Goal: Navigation & Orientation: Find specific page/section

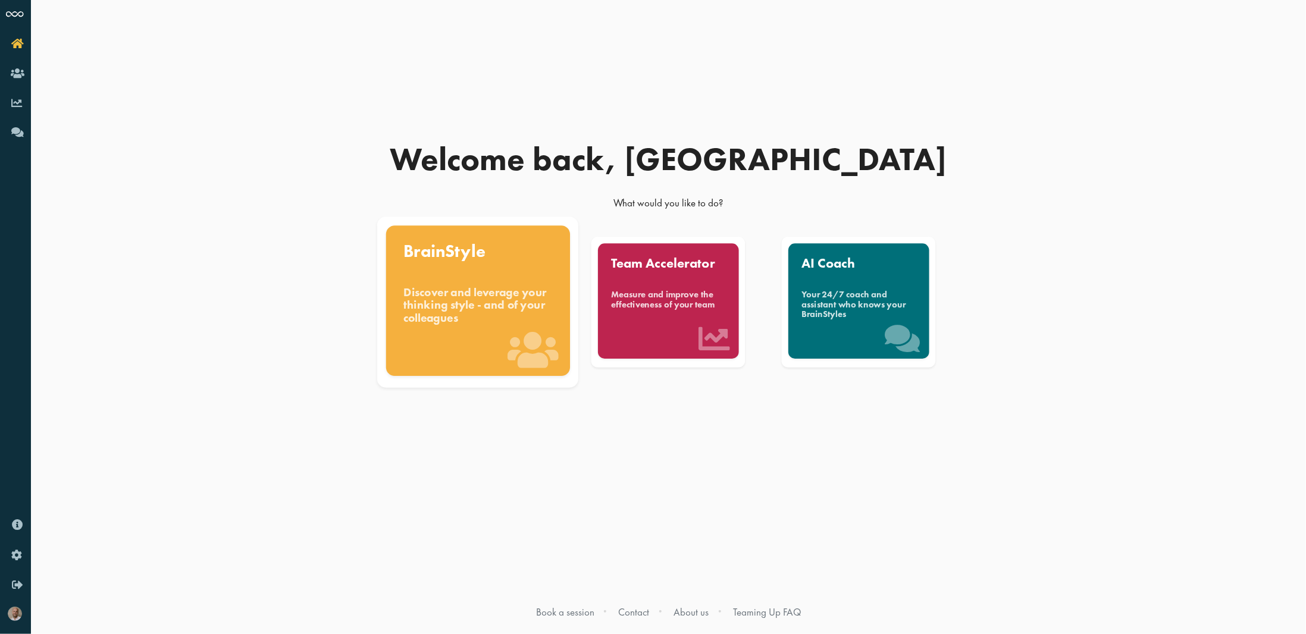
click at [468, 271] on div "BrainStyle Discover and leverage your thinking style - and of your colleagues" at bounding box center [478, 301] width 184 height 151
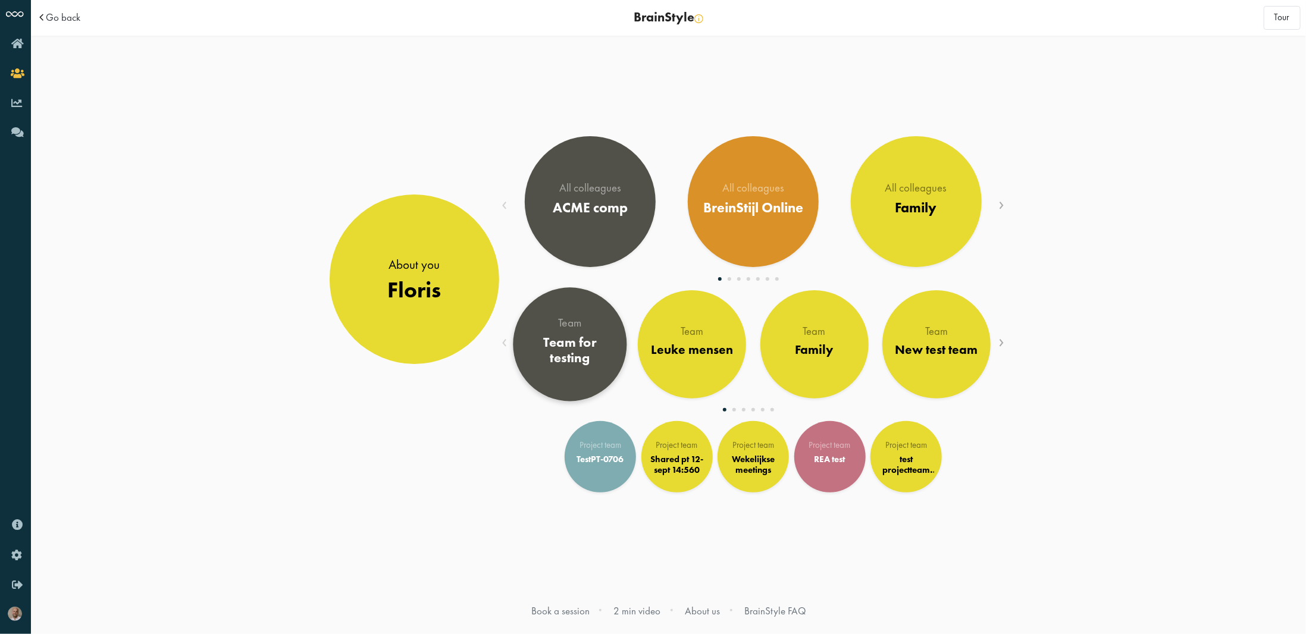
click at [619, 341] on link "Team Team for testing" at bounding box center [571, 344] width 114 height 114
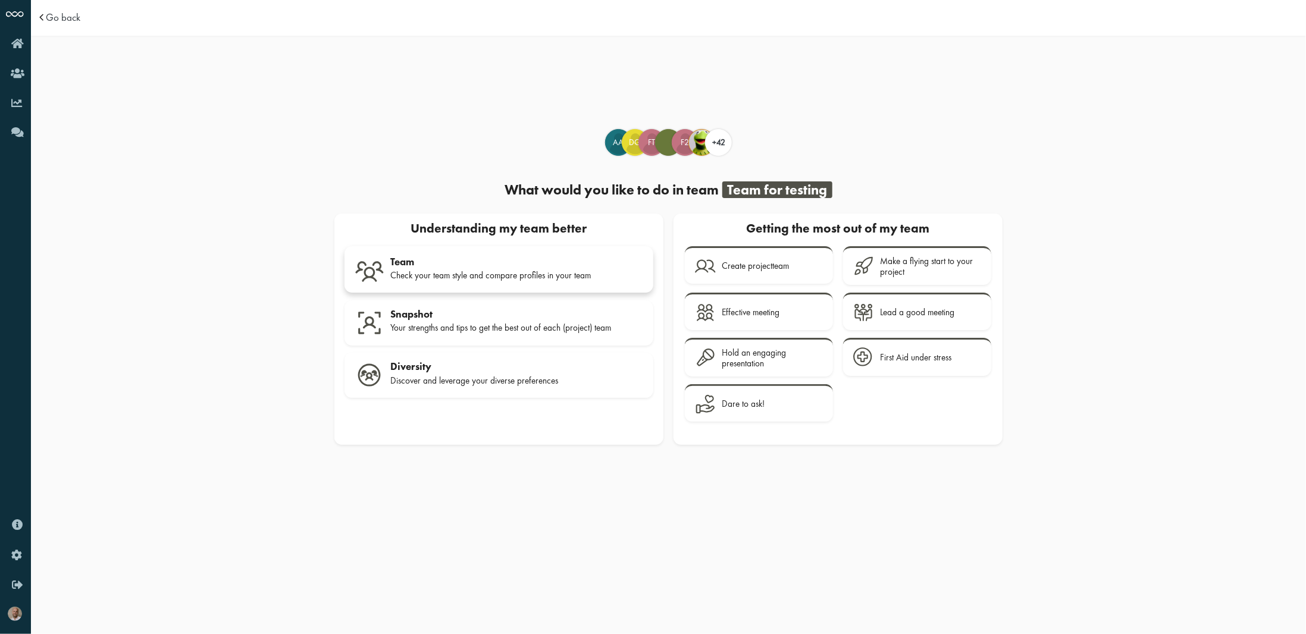
click at [415, 279] on div "Check your team style and compare profiles in your team" at bounding box center [516, 275] width 253 height 11
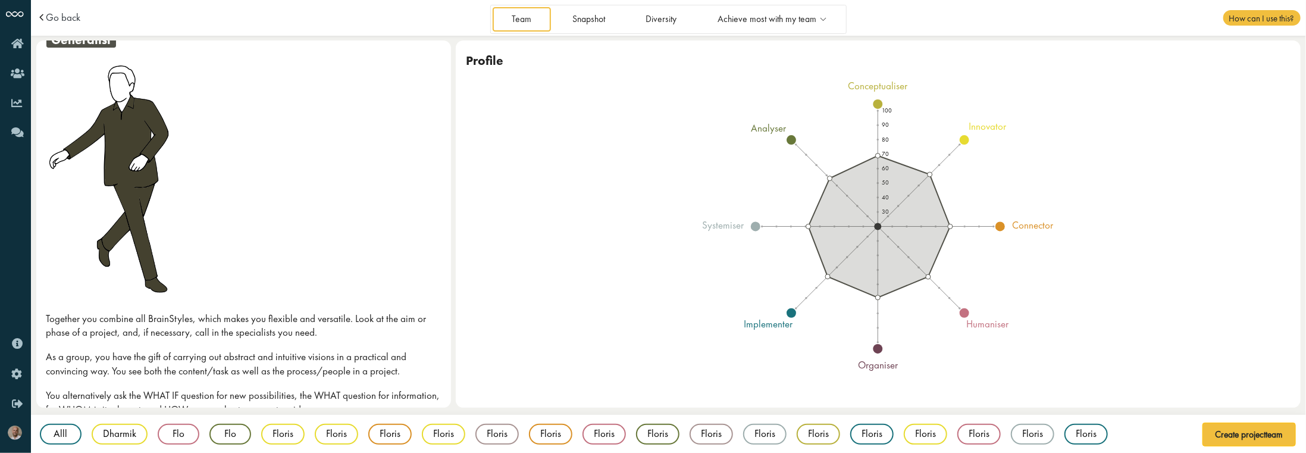
scroll to position [119, 0]
